Goal: Task Accomplishment & Management: Manage account settings

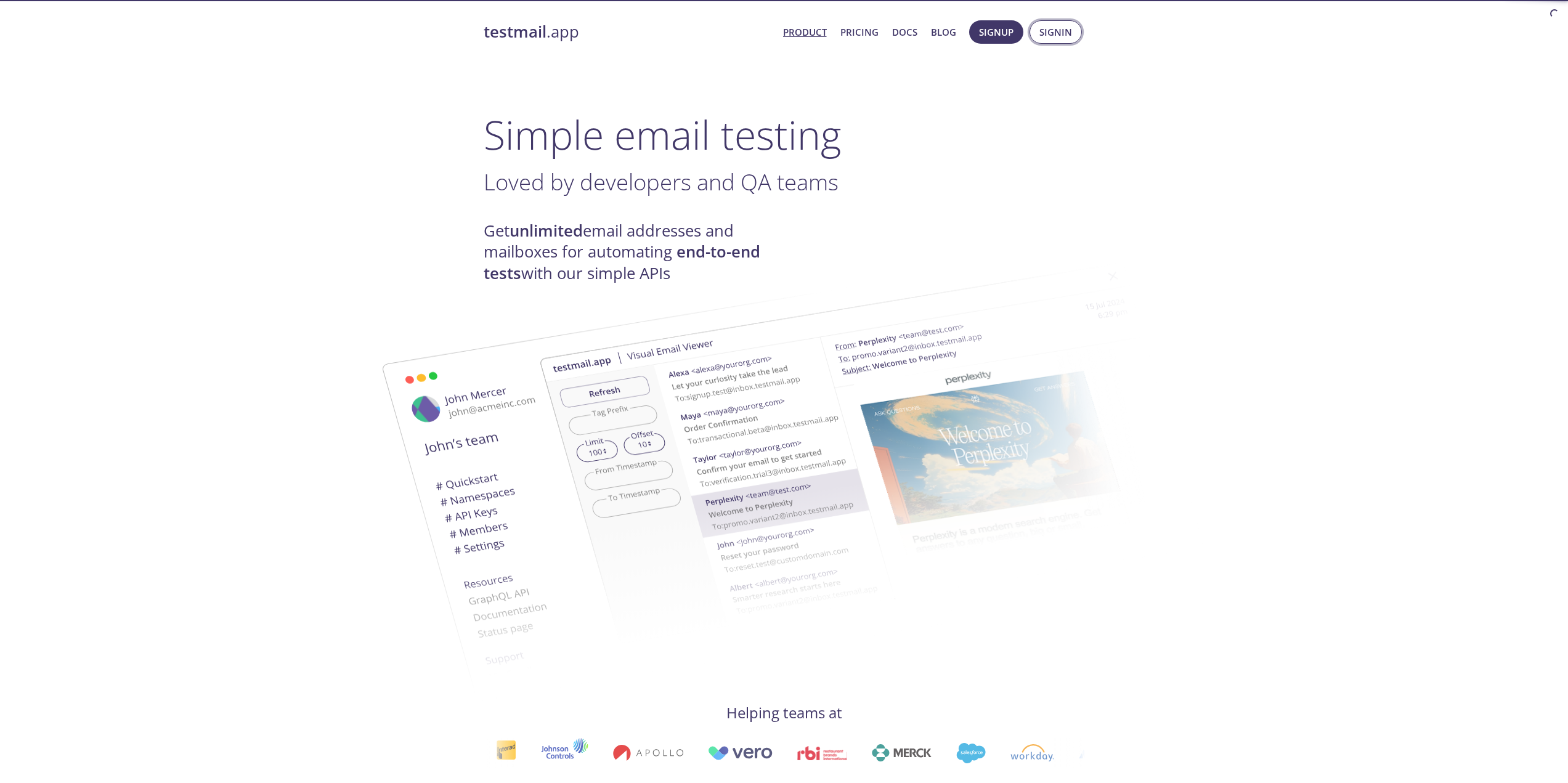
click at [1047, 34] on span "Signin" at bounding box center [1056, 31] width 33 height 16
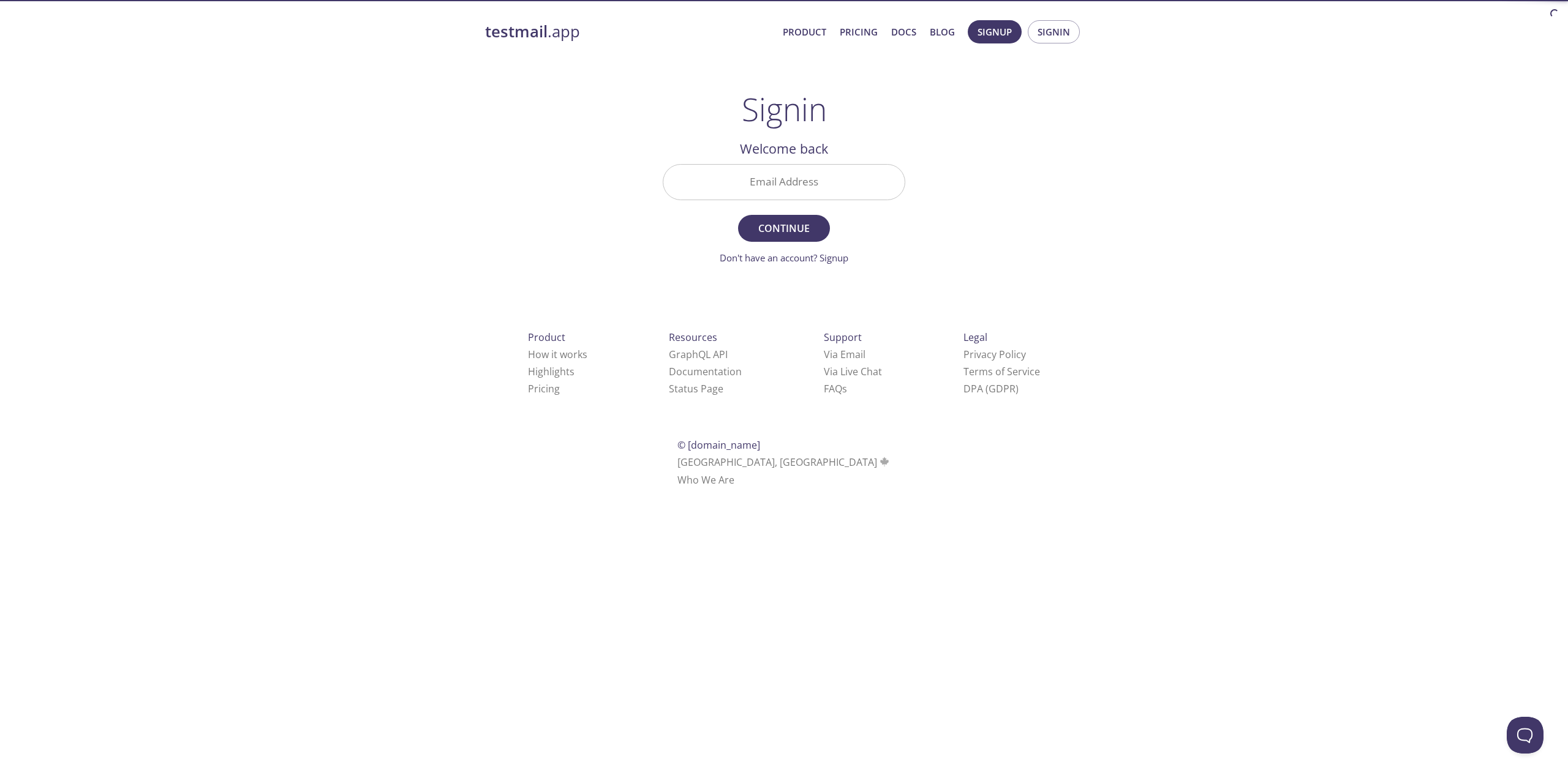
click at [848, 186] on input "Email Address" at bounding box center [784, 182] width 241 height 35
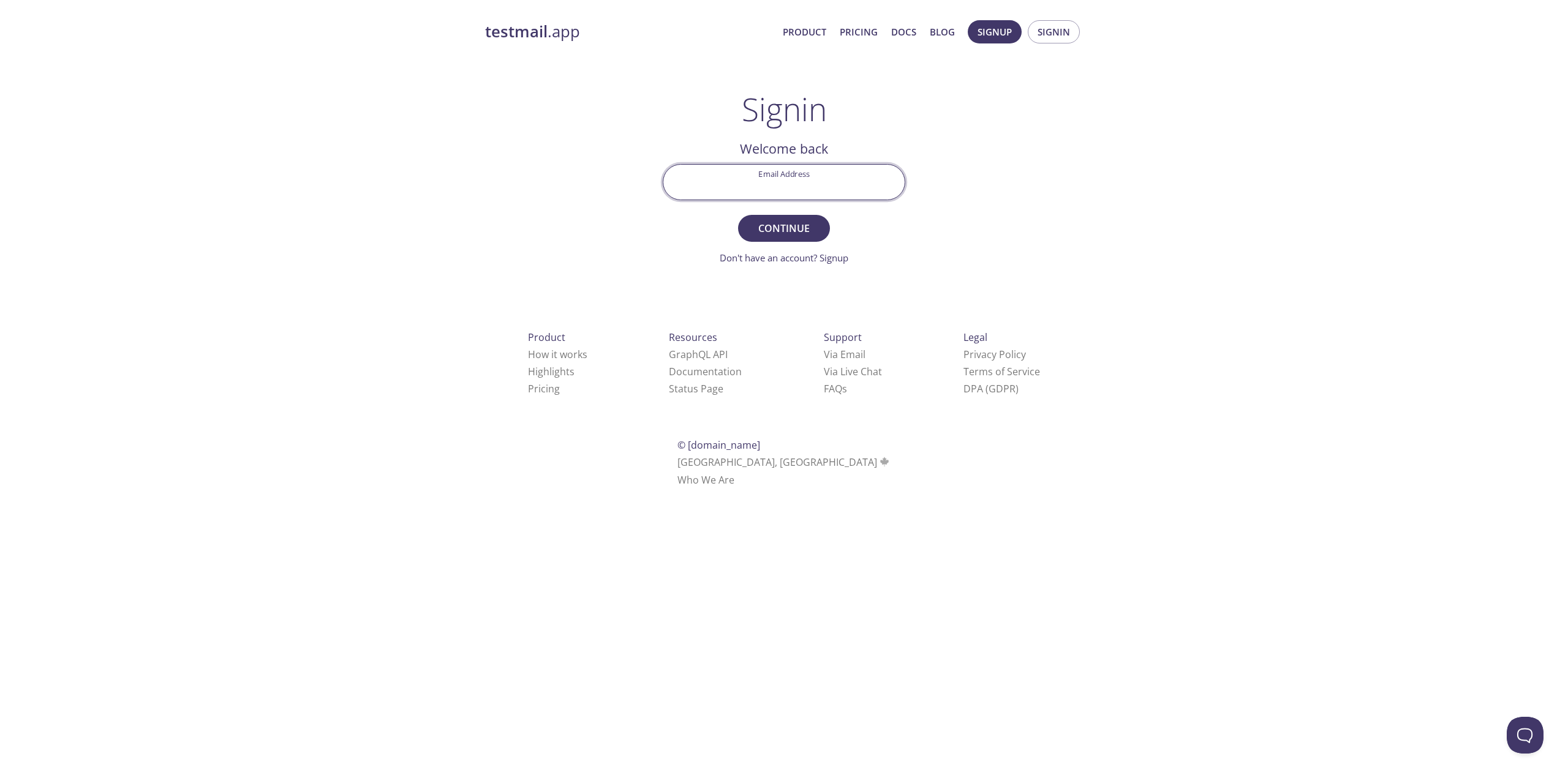
click at [816, 172] on input "Email Address" at bounding box center [784, 182] width 241 height 35
type input "[EMAIL_ADDRESS][PERSON_NAME][DOMAIN_NAME]"
click at [738, 215] on button "Continue" at bounding box center [784, 229] width 92 height 27
click at [784, 176] on input "Signin Security Code" at bounding box center [784, 182] width 241 height 35
paste input "83M2WQZ"
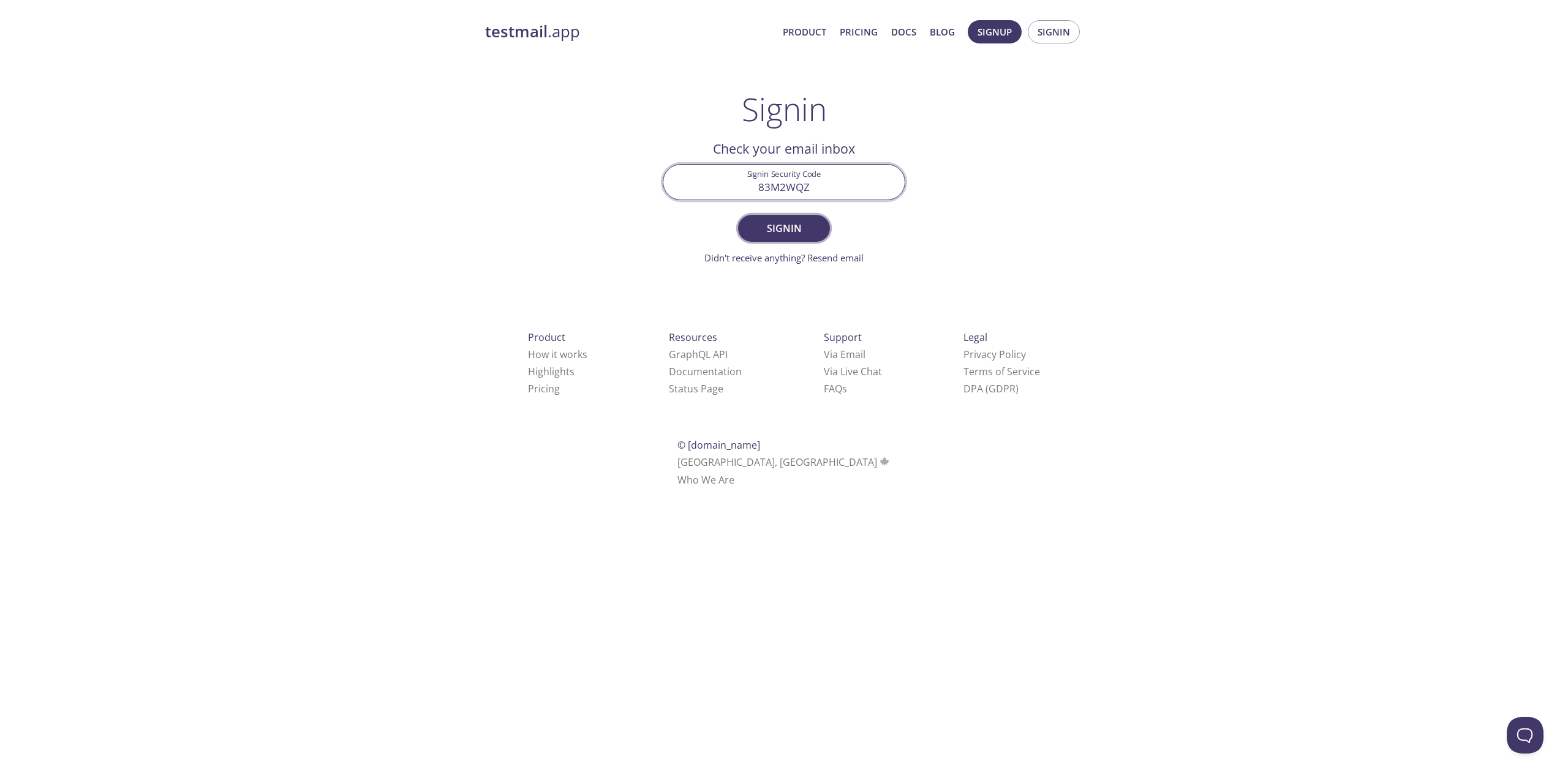
type input "83M2WQZ"
click at [792, 230] on span "Signin" at bounding box center [784, 228] width 65 height 17
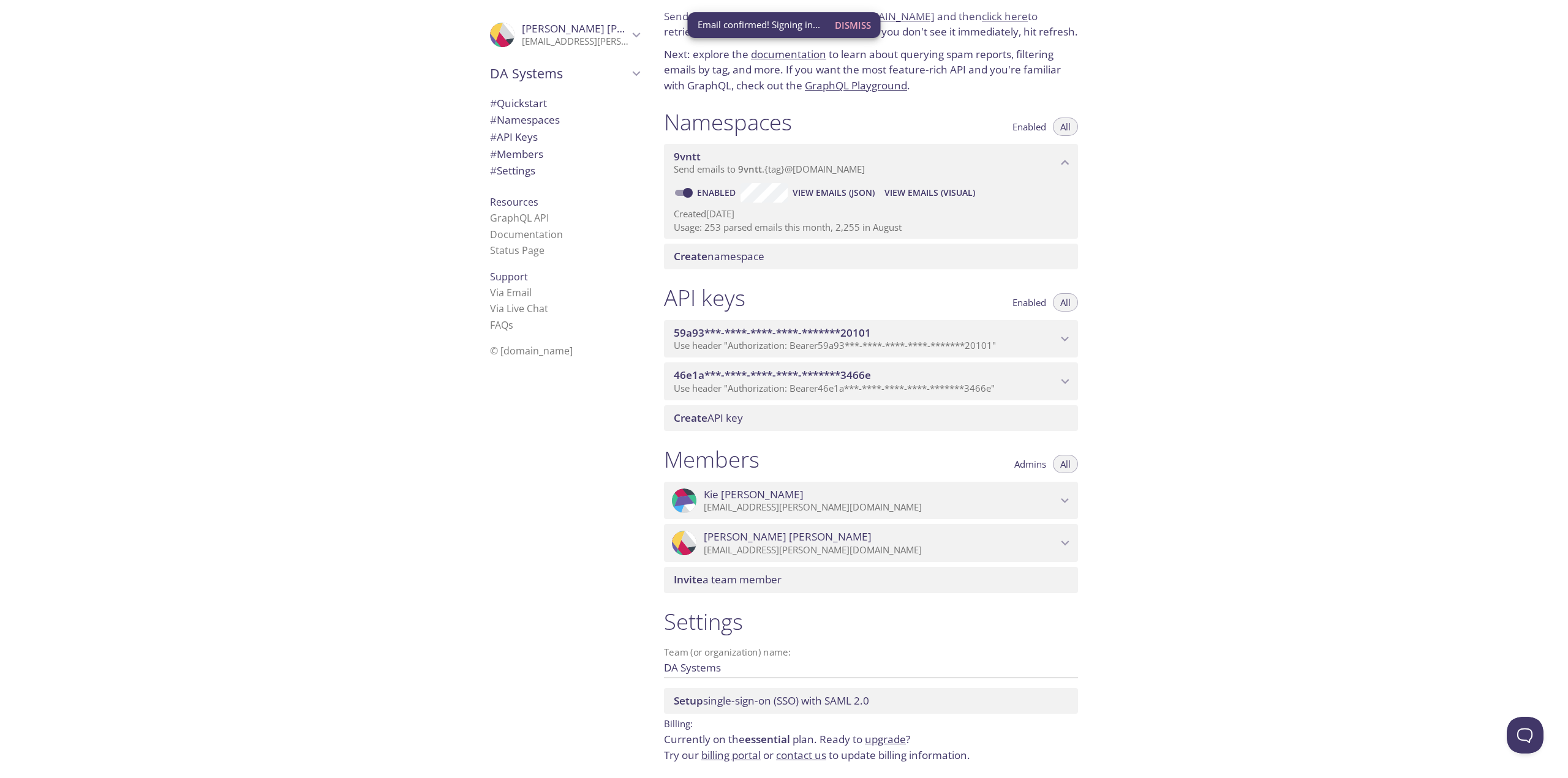
scroll to position [92, 0]
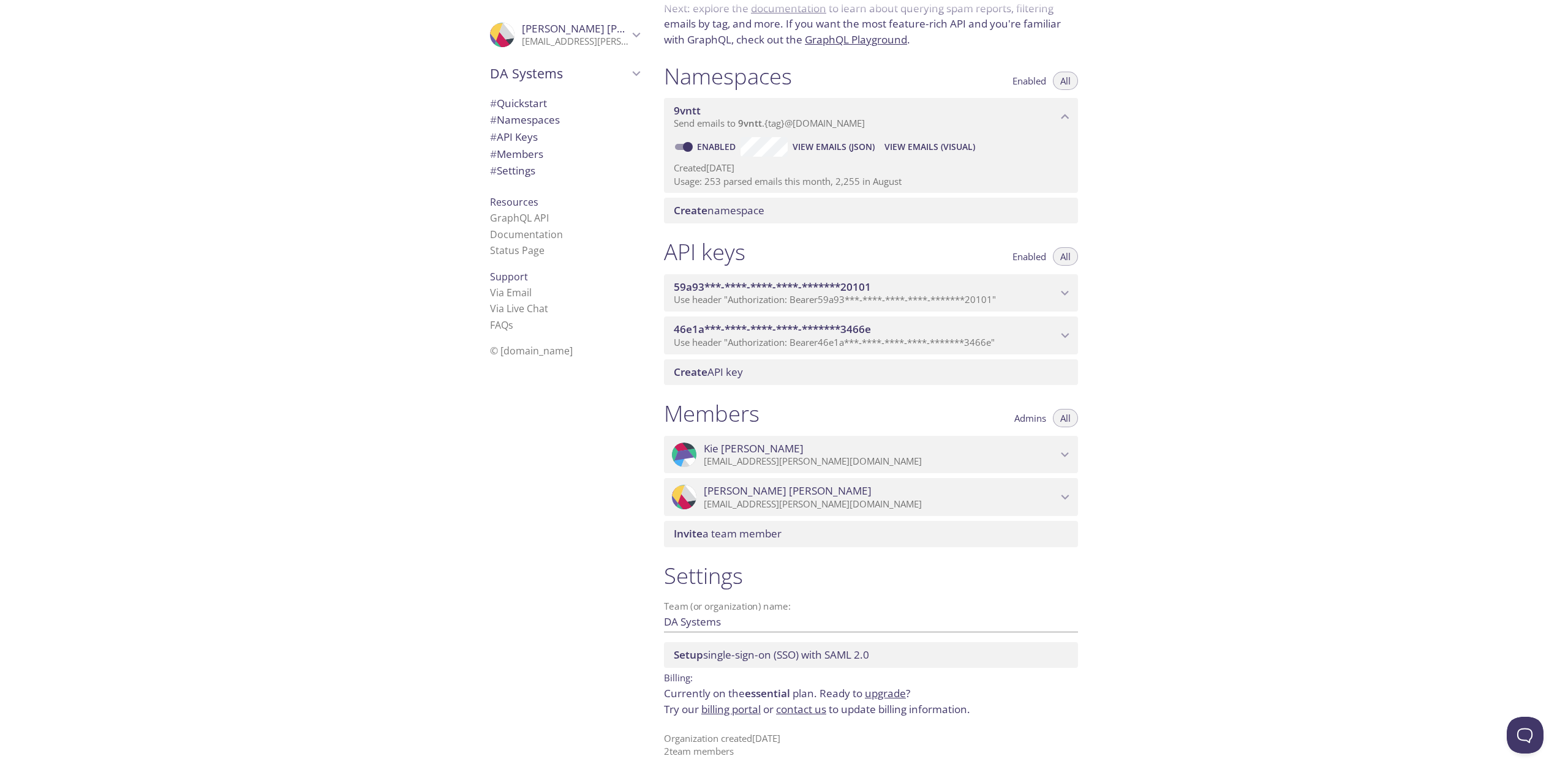
click at [738, 715] on link "billing portal" at bounding box center [731, 709] width 59 height 14
